Goal: Task Accomplishment & Management: Manage account settings

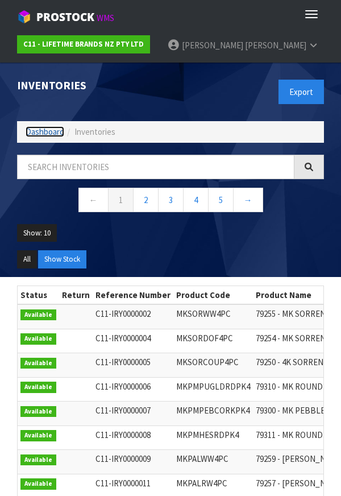
click at [31, 137] on link "Dashboard" at bounding box center [45, 131] width 39 height 11
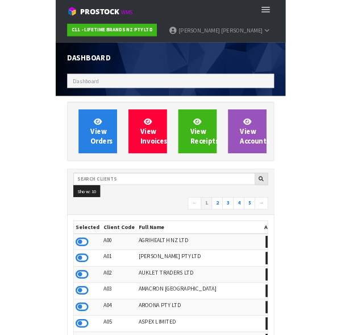
scroll to position [901, 324]
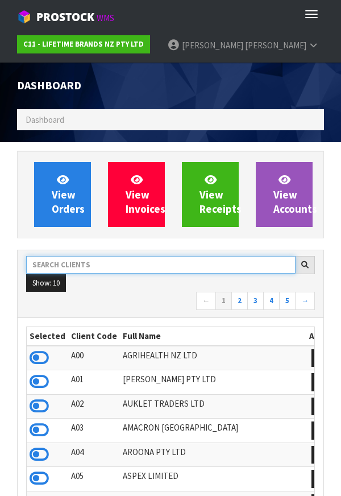
click at [139, 268] on input "text" at bounding box center [161, 265] width 270 height 18
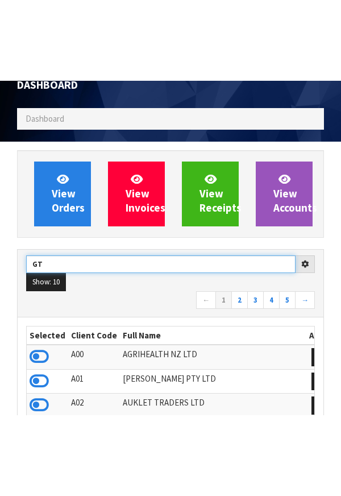
scroll to position [86, 0]
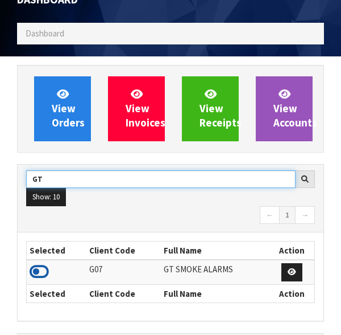
type input "GT"
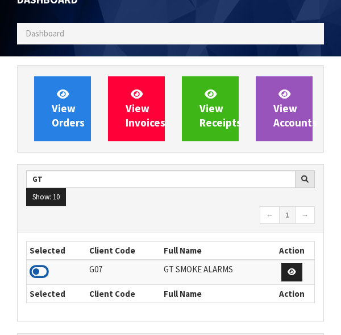
click at [43, 279] on icon at bounding box center [39, 271] width 19 height 17
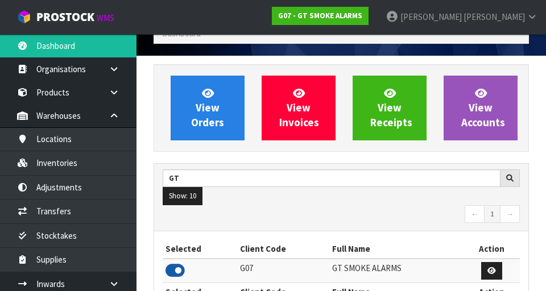
scroll to position [756, 393]
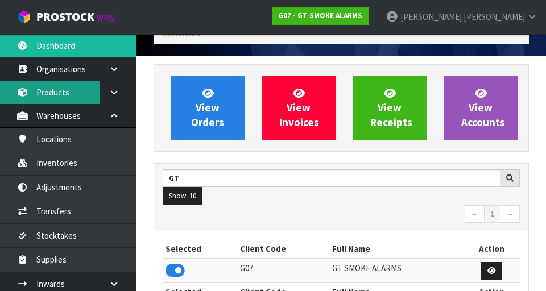
click at [60, 101] on link "Products" at bounding box center [68, 92] width 137 height 23
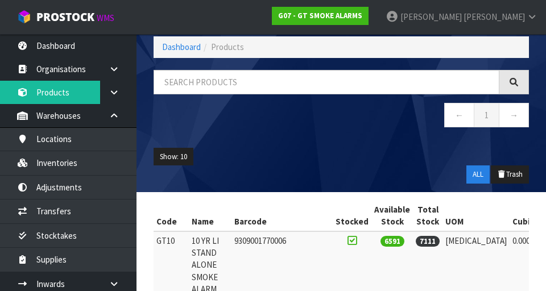
click at [263, 105] on nav "← 1 →" at bounding box center [342, 117] width 376 height 28
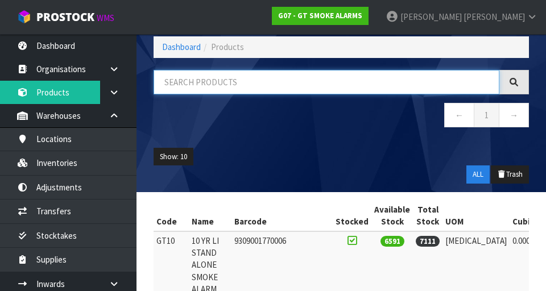
click at [277, 87] on input "text" at bounding box center [327, 82] width 346 height 24
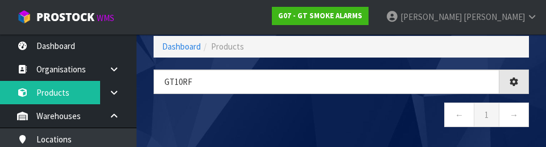
click at [297, 128] on nav "← 1 →" at bounding box center [342, 116] width 376 height 28
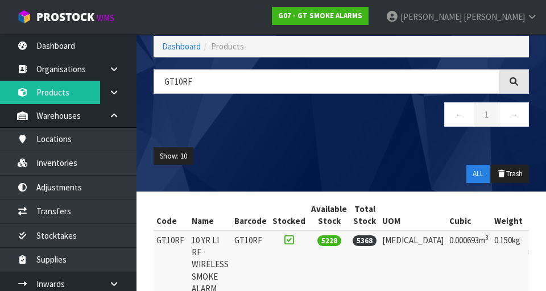
type input "GT10RF"
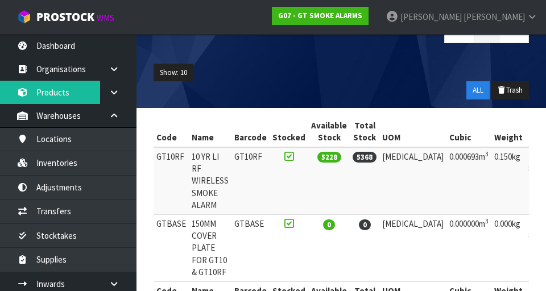
scroll to position [0, 68]
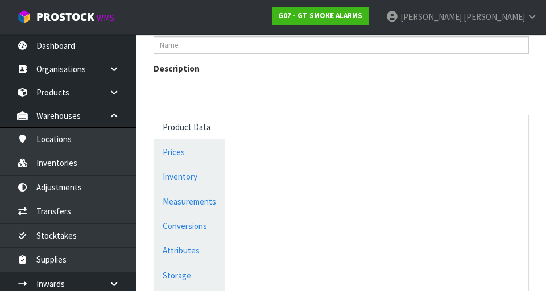
scroll to position [556, 0]
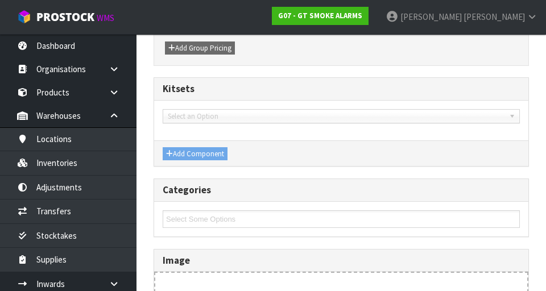
type input "GT10RF"
type input "10 YR LI RF WIRELESS SMOKE ALARM"
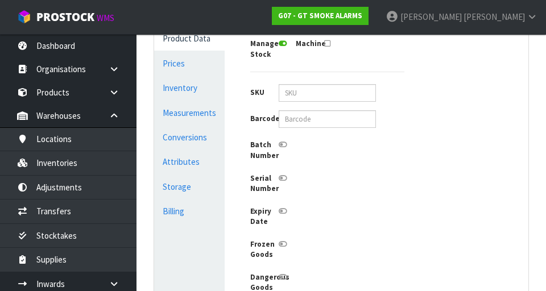
scroll to position [0, 0]
click at [198, 135] on link "Conversions" at bounding box center [189, 137] width 71 height 23
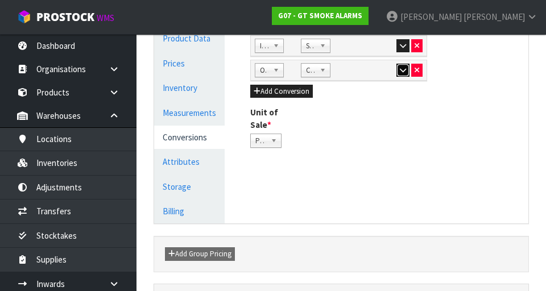
click at [341, 74] on button "button" at bounding box center [403, 71] width 13 height 14
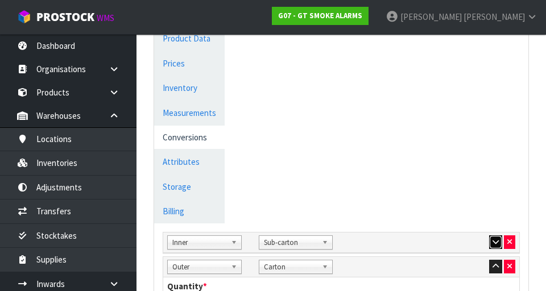
click at [341, 236] on button "button" at bounding box center [495, 243] width 13 height 14
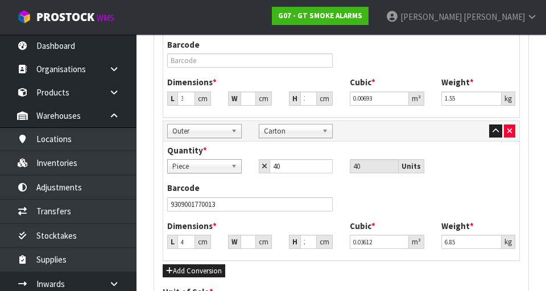
scroll to position [570, 0]
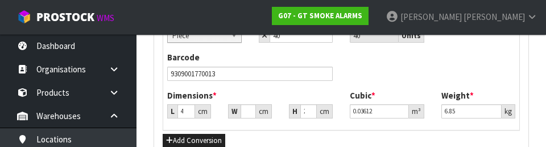
click at [341, 70] on div "Barcode 9309001770013" at bounding box center [341, 70] width 365 height 38
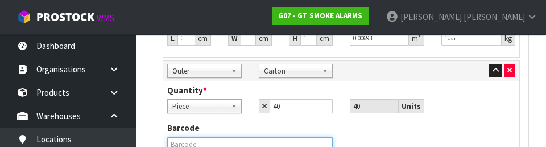
scroll to position [624, 0]
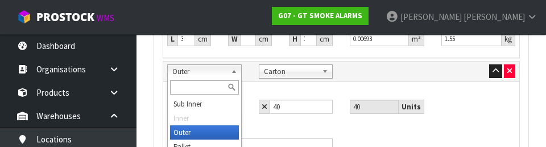
click at [341, 114] on div "Quantity * Piece Sub-carton Carton Piece 40 40 Units" at bounding box center [341, 104] width 365 height 38
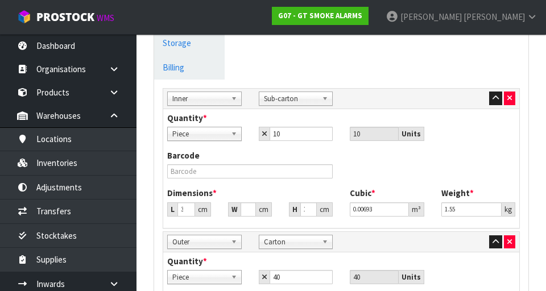
scroll to position [455, 0]
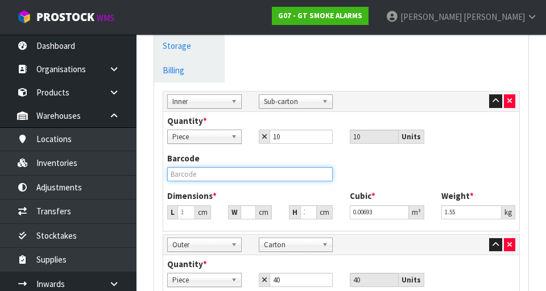
paste input "9309001770013"
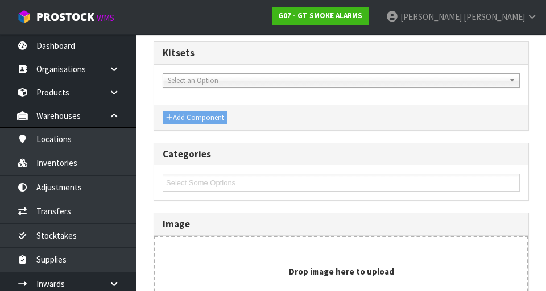
scroll to position [996, 0]
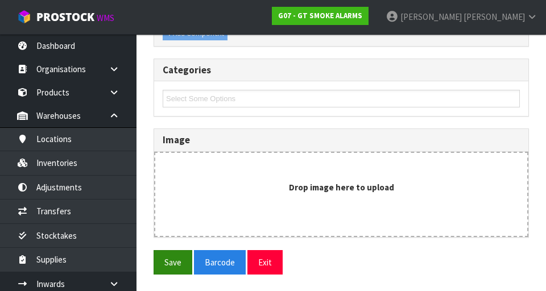
type input "9309001770013"
click at [175, 265] on button "Save" at bounding box center [173, 262] width 39 height 24
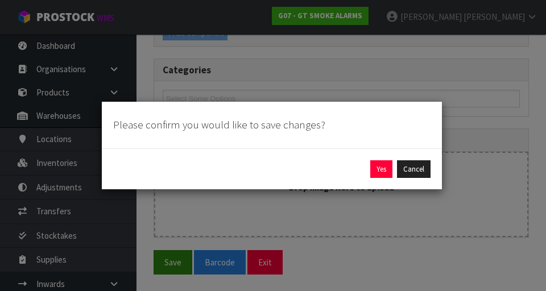
scroll to position [895, 0]
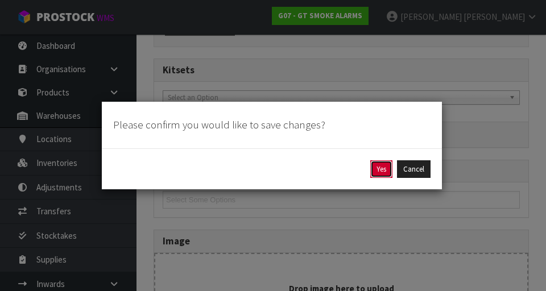
click at [341, 167] on button "Yes" at bounding box center [381, 169] width 22 height 18
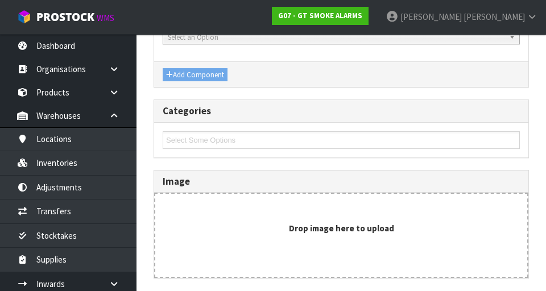
scroll to position [0, 0]
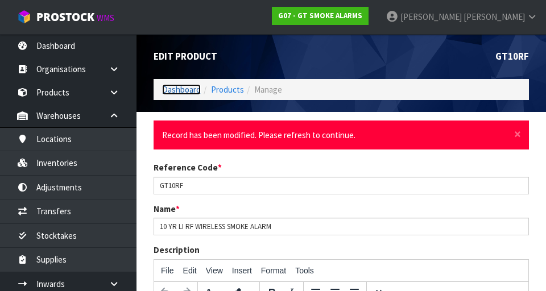
click at [184, 94] on link "Dashboard" at bounding box center [181, 89] width 39 height 11
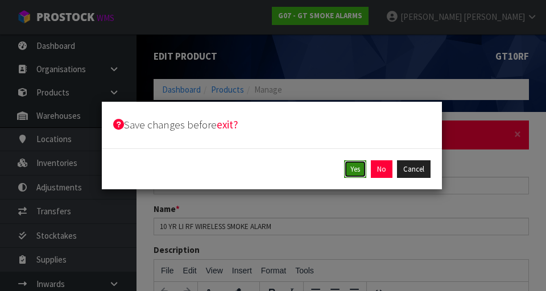
click at [341, 166] on button "Yes" at bounding box center [355, 169] width 22 height 18
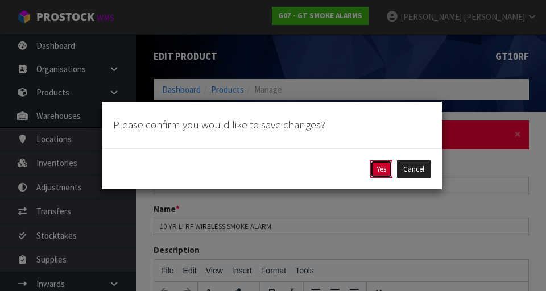
click at [341, 170] on button "Yes" at bounding box center [381, 169] width 22 height 18
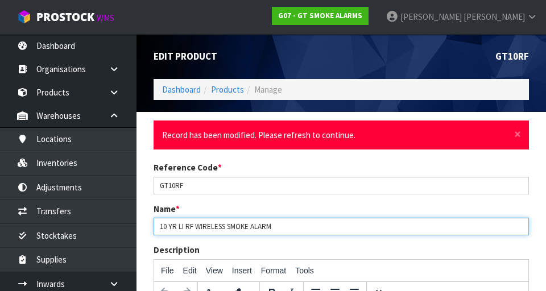
click at [341, 222] on input "10 YR LI RF WIRELESS SMOKE ALARM" at bounding box center [342, 227] width 376 height 18
click at [341, 224] on input "10 YR LI RF WIRELESS SMOKE ALARM" at bounding box center [342, 227] width 376 height 18
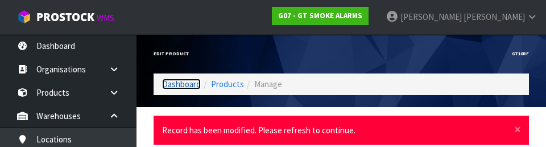
click at [183, 87] on link "Dashboard" at bounding box center [181, 84] width 39 height 11
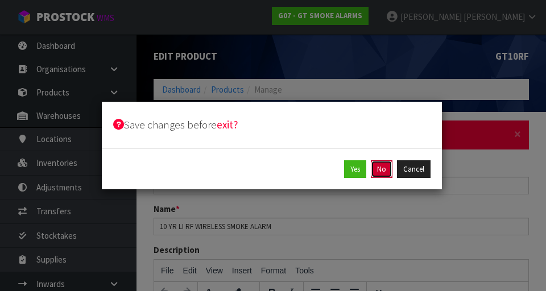
click at [341, 174] on button "No" at bounding box center [382, 169] width 22 height 18
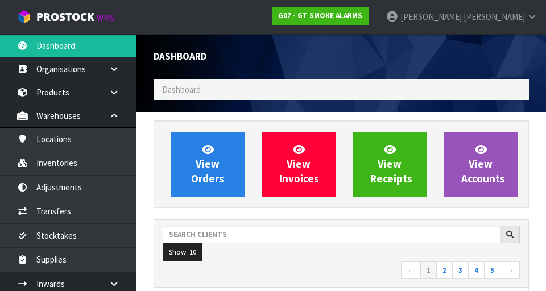
click at [254, 249] on ul "Show: 10 5 10 25 50" at bounding box center [341, 253] width 357 height 18
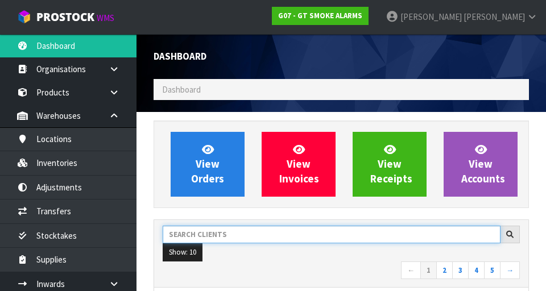
click at [248, 234] on input "text" at bounding box center [332, 235] width 338 height 18
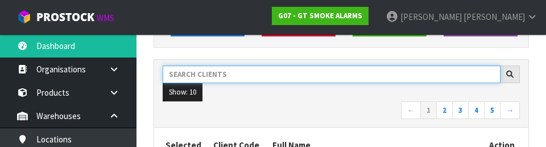
scroll to position [156, 0]
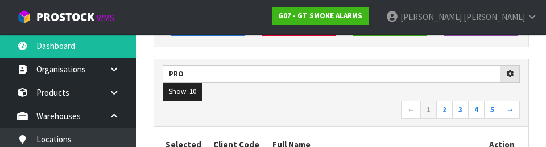
click at [330, 105] on nav "← 1 2 3 4 5 →" at bounding box center [341, 111] width 357 height 20
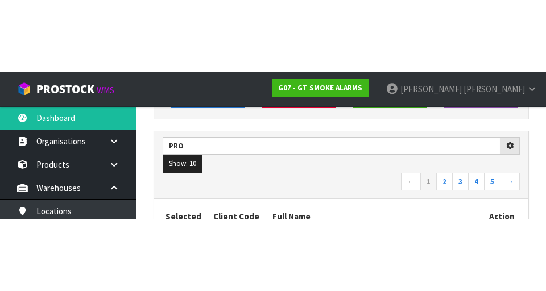
scroll to position [161, 0]
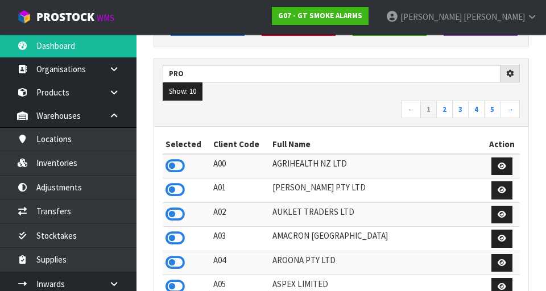
type input "PRO"
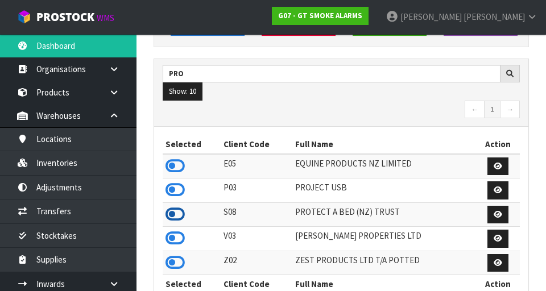
click at [173, 221] on icon at bounding box center [175, 214] width 19 height 17
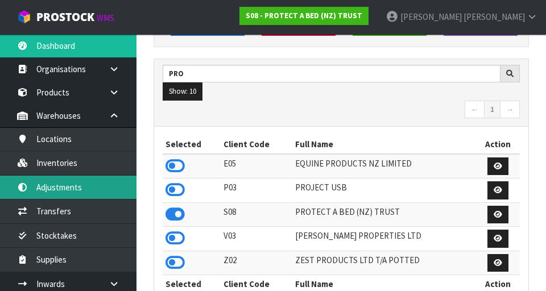
click at [79, 180] on link "Adjustments" at bounding box center [68, 187] width 137 height 23
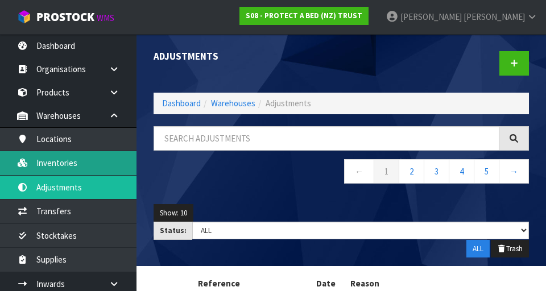
click at [80, 165] on link "Inventories" at bounding box center [68, 162] width 137 height 23
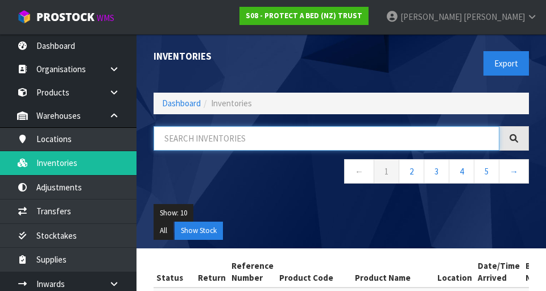
click at [238, 143] on input "text" at bounding box center [327, 138] width 346 height 24
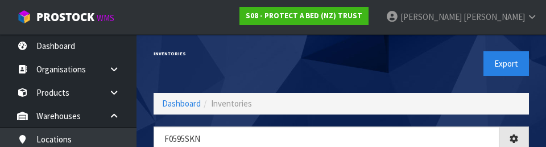
click at [341, 51] on div "Export" at bounding box center [439, 63] width 196 height 59
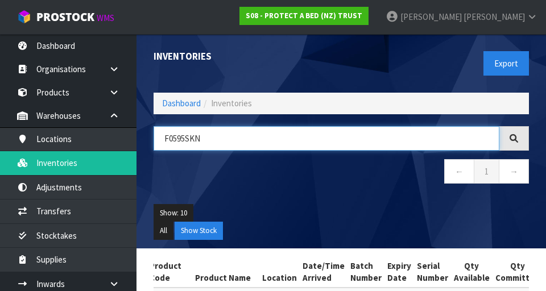
click at [256, 134] on input "F0595SKN" at bounding box center [327, 138] width 346 height 24
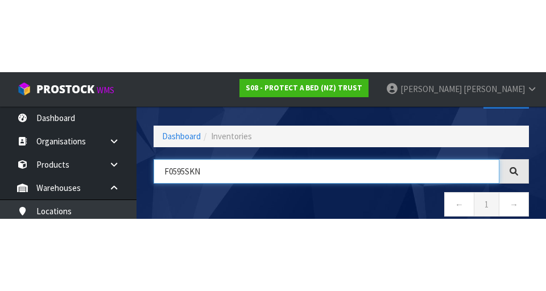
scroll to position [65, 0]
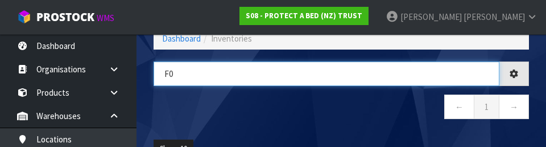
type input "F"
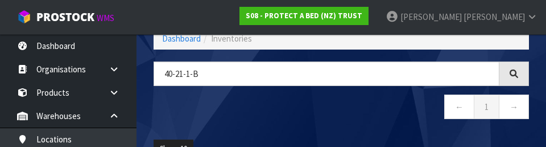
click at [287, 119] on nav "← 1 →" at bounding box center [342, 108] width 376 height 28
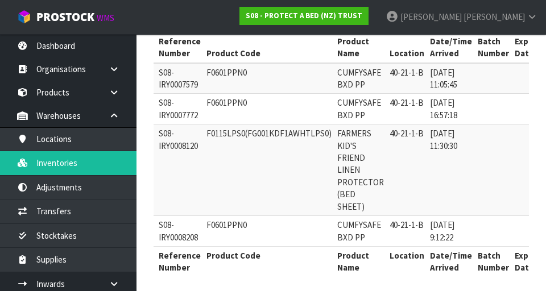
scroll to position [227, 0]
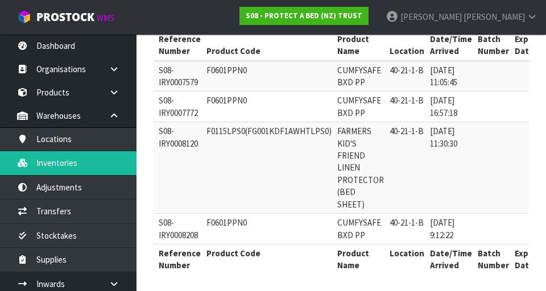
click at [341, 174] on section "Status Return Reference Number Product Code Product Name Location Date/Time Arr…" at bounding box center [342, 159] width 410 height 274
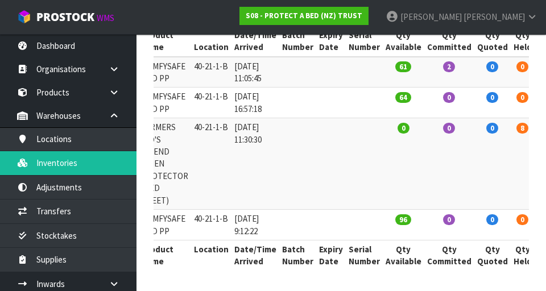
scroll to position [0, 0]
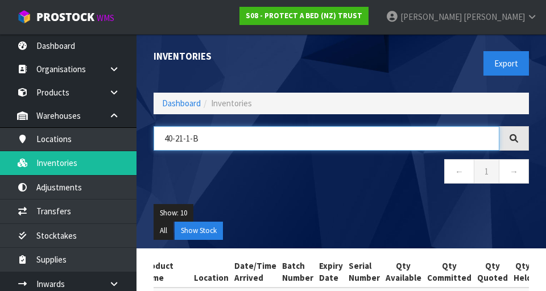
click at [288, 143] on input "40-21-1-B" at bounding box center [327, 138] width 346 height 24
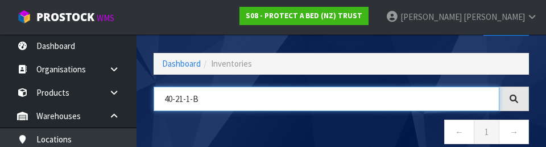
scroll to position [65, 0]
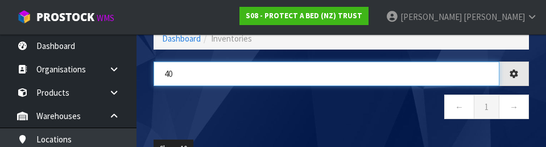
type input "4"
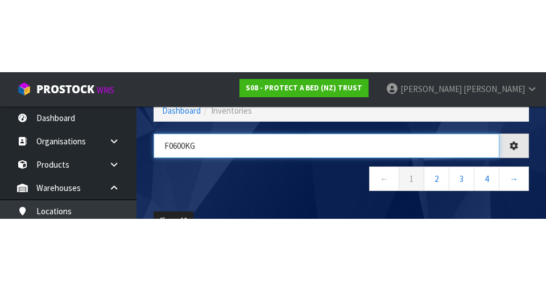
scroll to position [0, 213]
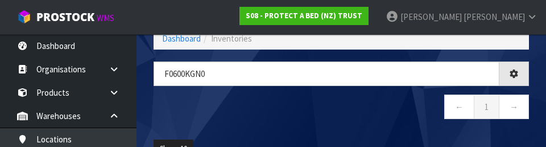
click at [341, 115] on nav "← 1 →" at bounding box center [342, 108] width 376 height 28
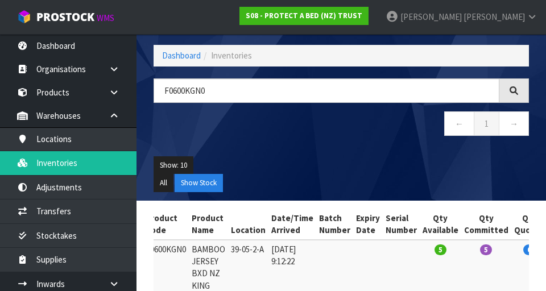
scroll to position [47, 0]
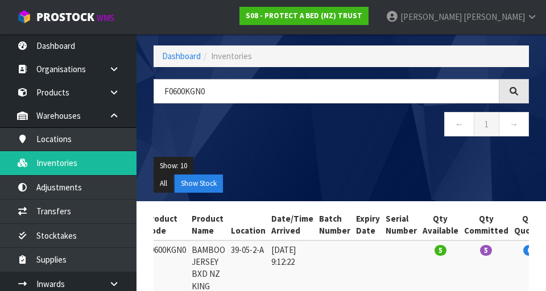
click at [238, 59] on span "Inventories" at bounding box center [231, 56] width 41 height 11
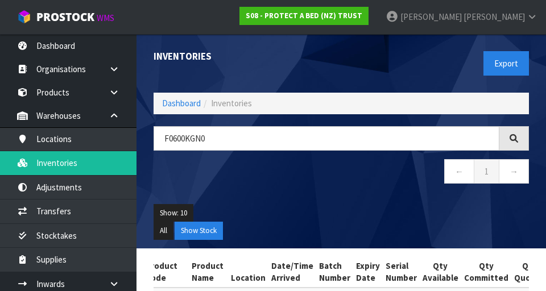
click at [341, 286] on th "Expiry Date" at bounding box center [368, 272] width 30 height 31
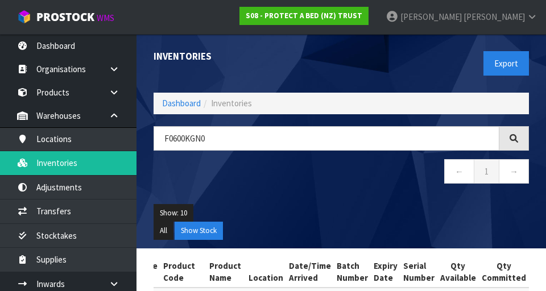
scroll to position [0, 114]
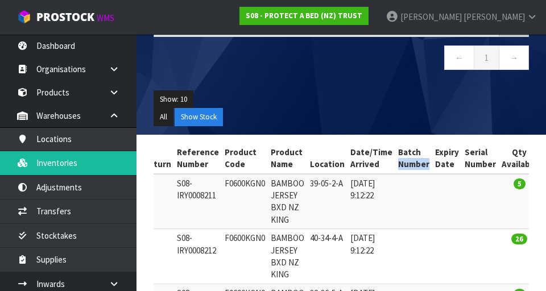
scroll to position [123, 0]
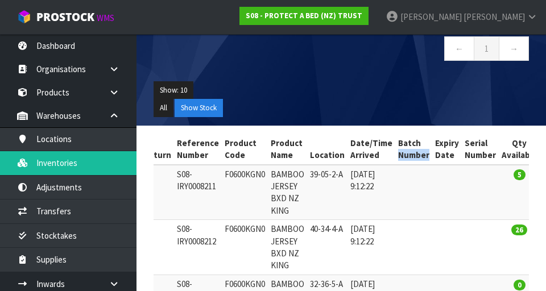
click at [341, 88] on ul "Show: 10 5 10 25 50" at bounding box center [342, 90] width 376 height 18
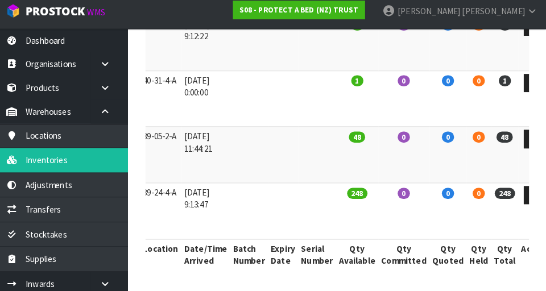
scroll to position [0, 211]
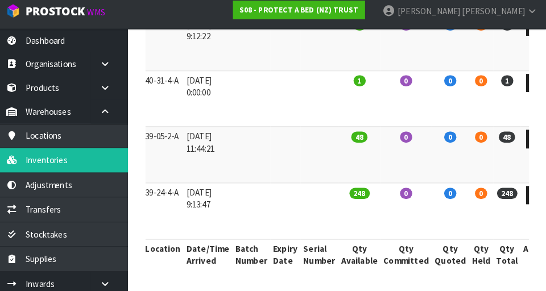
click at [341, 190] on td "248" at bounding box center [508, 212] width 27 height 55
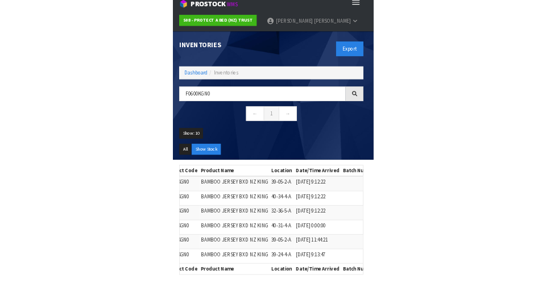
scroll to position [5, 0]
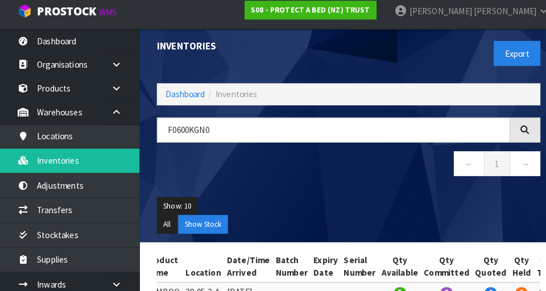
click at [250, 152] on div "F0600KGN0 ← 1 →" at bounding box center [341, 155] width 393 height 69
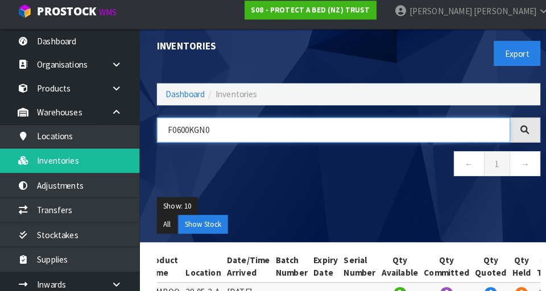
click at [341, 138] on input "F0600KGN0" at bounding box center [327, 133] width 346 height 24
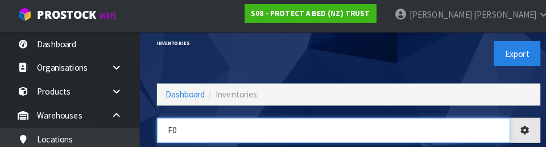
type input "F"
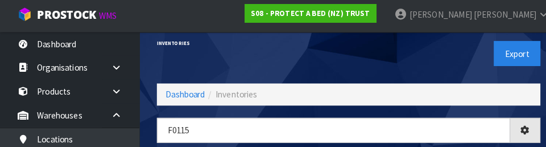
click at [328, 65] on div "Inventories Export" at bounding box center [341, 55] width 393 height 59
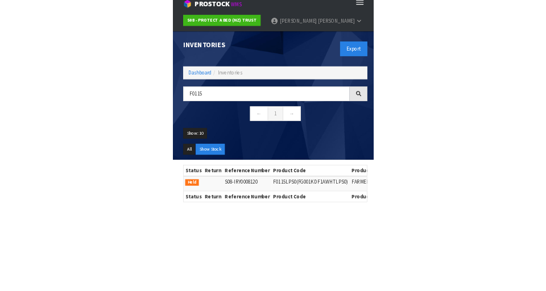
scroll to position [5, 0]
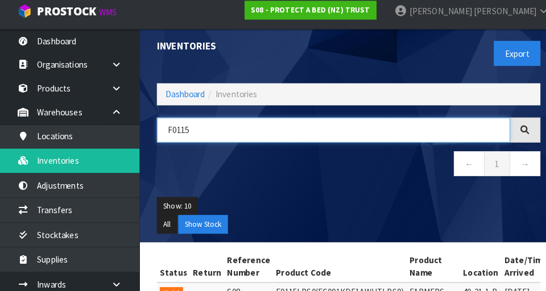
click at [341, 131] on input "F0115" at bounding box center [327, 133] width 346 height 24
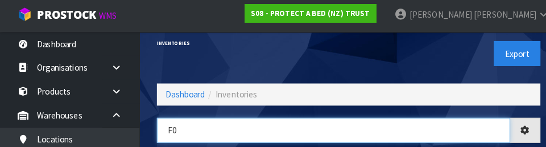
type input "F"
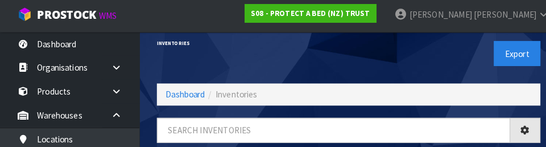
click at [341, 64] on div "Export" at bounding box center [439, 55] width 196 height 59
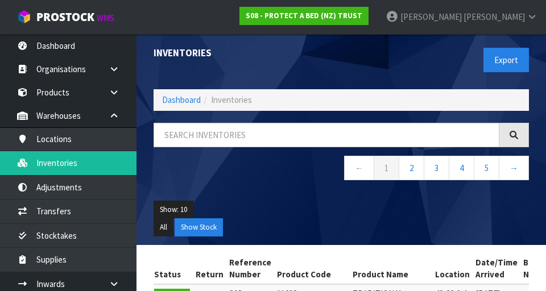
scroll to position [0, 0]
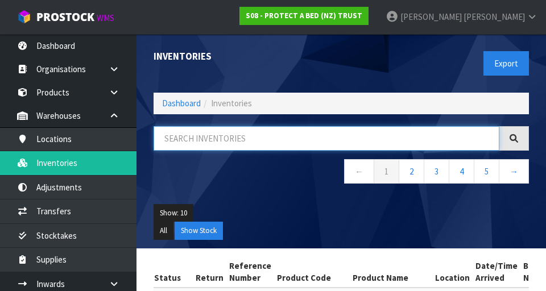
click at [270, 127] on input "text" at bounding box center [327, 138] width 346 height 24
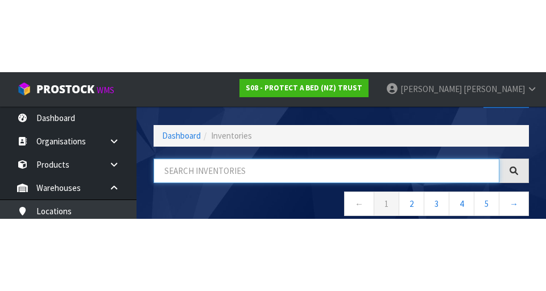
scroll to position [65, 0]
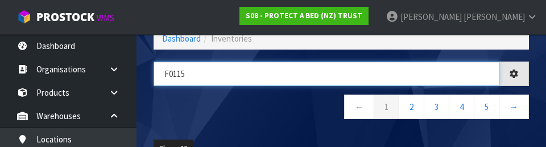
type input "F0115"
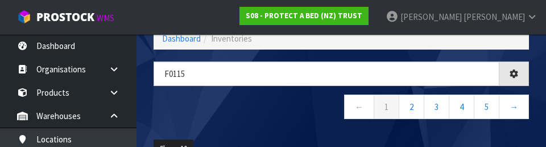
click at [275, 117] on nav "← 1 2 3 4 5 →" at bounding box center [342, 108] width 376 height 28
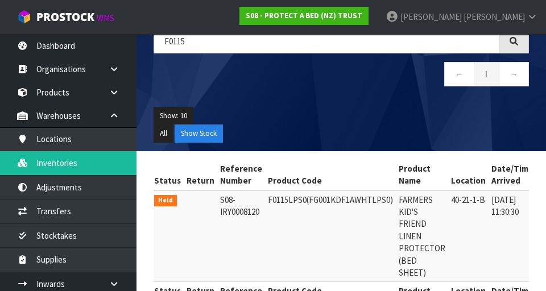
scroll to position [139, 0]
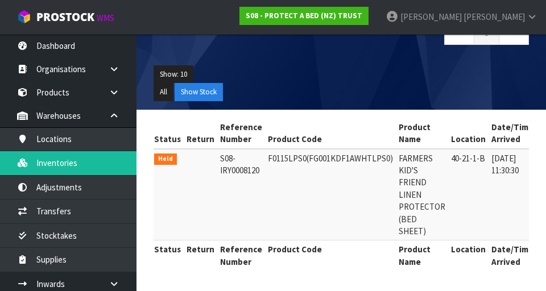
click at [341, 189] on td "[DATE] 11:30:30" at bounding box center [513, 195] width 48 height 92
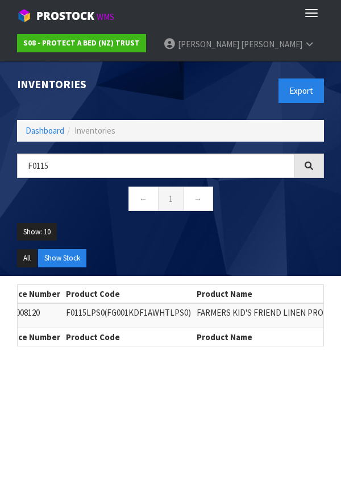
scroll to position [0, 0]
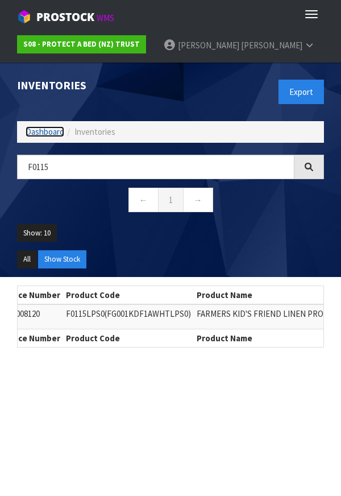
click at [28, 133] on link "Dashboard" at bounding box center [45, 131] width 39 height 11
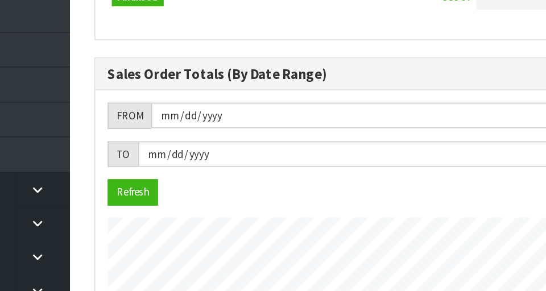
scroll to position [903, 393]
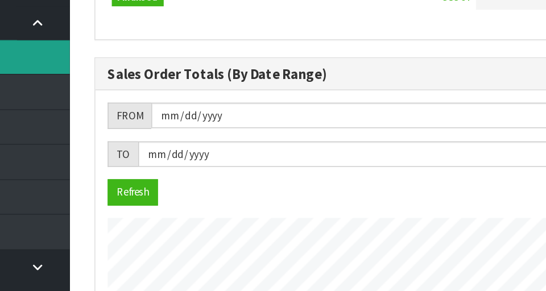
click at [130, 135] on link "Locations" at bounding box center [68, 129] width 137 height 23
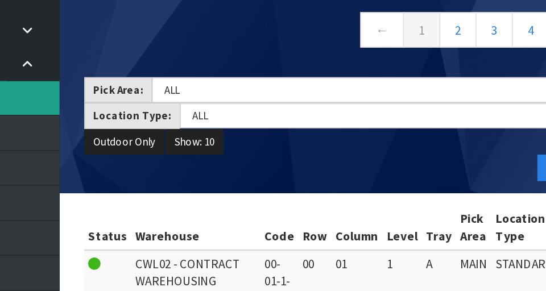
scroll to position [9, 0]
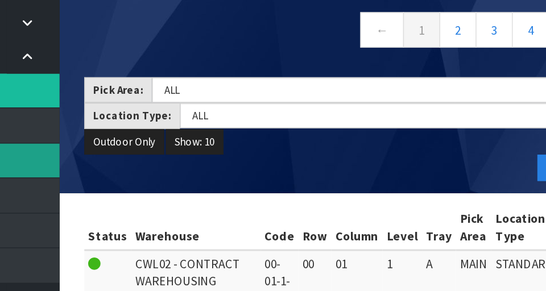
click at [104, 182] on link "Adjustments" at bounding box center [68, 178] width 137 height 23
click at [106, 175] on link "Adjustments" at bounding box center [68, 178] width 137 height 23
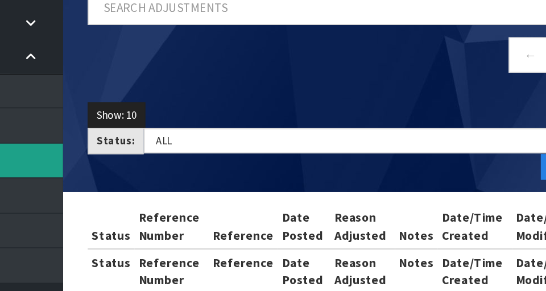
scroll to position [65, 0]
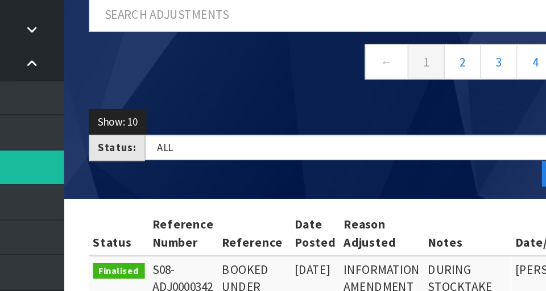
click at [144, 193] on header "Adjustments Dashboard Warehouses Adjustments ← 1 2 3 4 5 → Show: 10 5 10 25 50 …" at bounding box center [342, 85] width 410 height 232
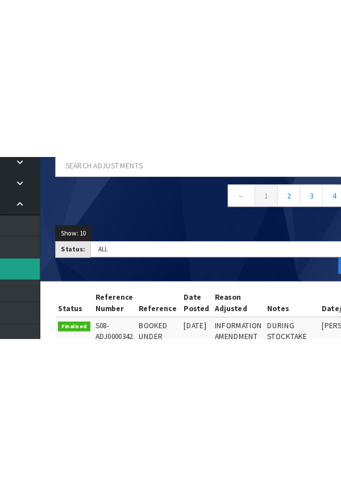
scroll to position [50, 0]
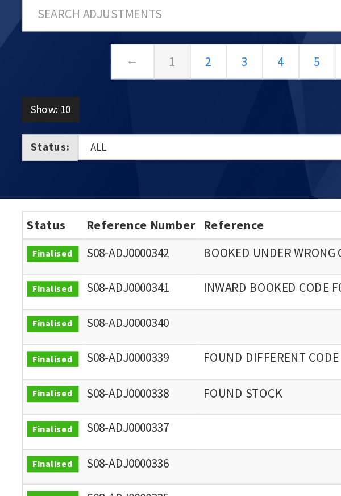
click at [223, 448] on td at bounding box center [246, 455] width 213 height 24
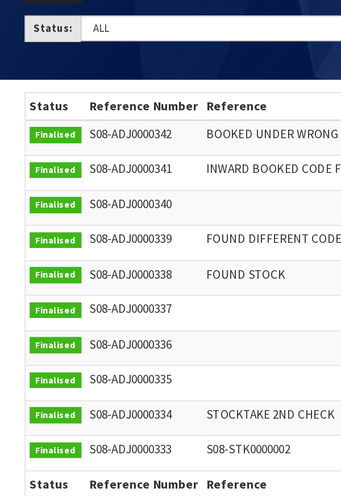
scroll to position [85, 0]
